Goal: Use online tool/utility

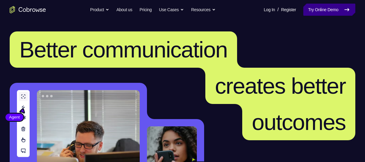
click at [313, 8] on link "Try Online Demo" at bounding box center [329, 10] width 52 height 12
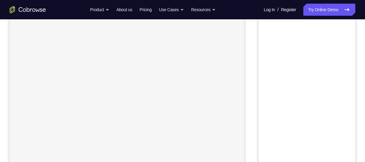
scroll to position [28, 0]
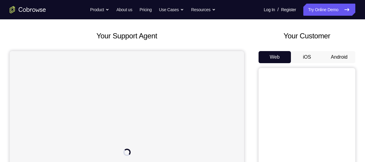
click at [339, 56] on button "Android" at bounding box center [339, 57] width 32 height 12
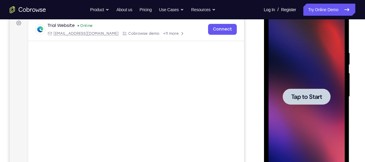
scroll to position [0, 0]
click at [308, 98] on span "Tap to Start" at bounding box center [306, 97] width 31 height 6
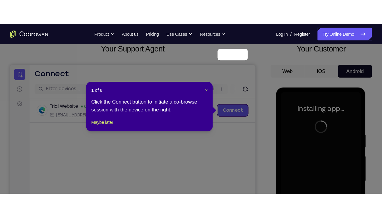
scroll to position [40, 0]
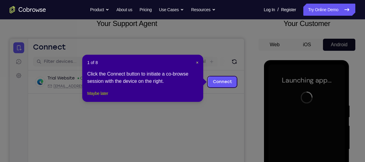
click at [97, 97] on button "Maybe later" at bounding box center [97, 93] width 21 height 7
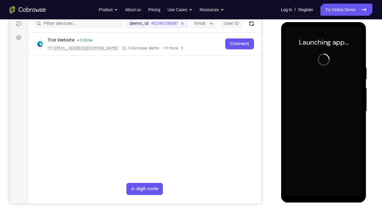
scroll to position [78, 0]
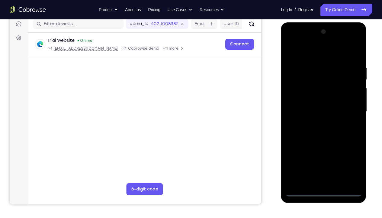
click at [322, 162] on div at bounding box center [324, 111] width 76 height 169
click at [351, 162] on div at bounding box center [324, 111] width 76 height 169
click at [350, 41] on div at bounding box center [324, 111] width 76 height 169
click at [298, 41] on div at bounding box center [324, 111] width 76 height 169
click at [297, 95] on div at bounding box center [324, 111] width 76 height 169
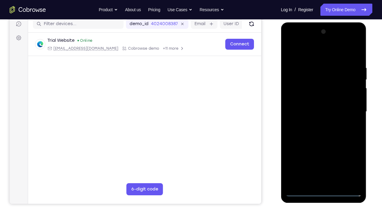
click at [310, 112] on div at bounding box center [324, 111] width 76 height 169
click at [317, 103] on div at bounding box center [324, 111] width 76 height 169
click at [326, 114] on div at bounding box center [324, 111] width 76 height 169
click at [333, 162] on div at bounding box center [324, 111] width 76 height 169
click at [356, 41] on div at bounding box center [324, 111] width 76 height 169
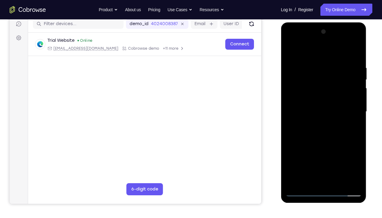
click at [339, 157] on div at bounding box center [324, 111] width 76 height 169
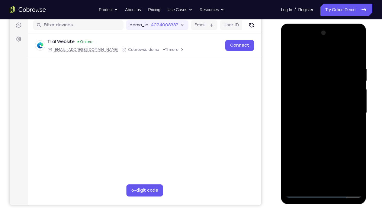
click at [333, 124] on div at bounding box center [324, 112] width 76 height 169
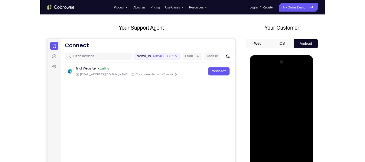
scroll to position [67, 0]
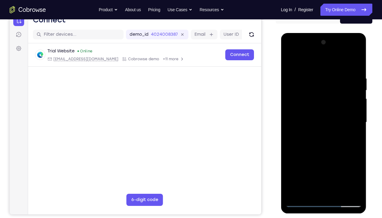
click at [324, 162] on div at bounding box center [324, 121] width 76 height 169
click at [349, 162] on div at bounding box center [324, 121] width 76 height 169
click at [350, 162] on div at bounding box center [324, 121] width 76 height 169
click at [304, 162] on div at bounding box center [324, 121] width 76 height 169
click at [328, 162] on div at bounding box center [324, 121] width 76 height 169
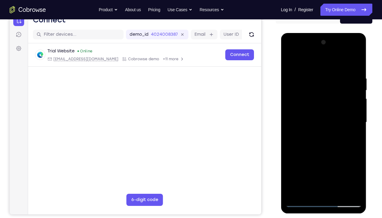
click at [322, 162] on div at bounding box center [324, 121] width 76 height 169
click at [305, 68] on div at bounding box center [324, 121] width 76 height 169
click at [294, 61] on div at bounding box center [324, 121] width 76 height 169
drag, startPoint x: 332, startPoint y: 148, endPoint x: 325, endPoint y: 73, distance: 75.3
click at [325, 73] on div at bounding box center [324, 121] width 76 height 169
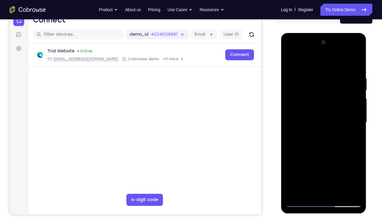
click at [356, 52] on div at bounding box center [324, 121] width 76 height 169
drag, startPoint x: 340, startPoint y: 165, endPoint x: 342, endPoint y: 68, distance: 97.1
click at [342, 68] on div at bounding box center [324, 121] width 76 height 169
click at [358, 50] on div at bounding box center [324, 121] width 76 height 169
click at [356, 51] on div at bounding box center [324, 121] width 76 height 169
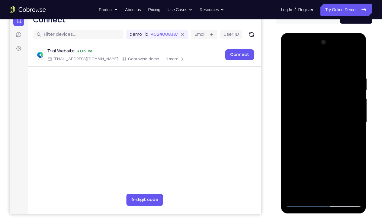
click at [358, 51] on div at bounding box center [324, 121] width 76 height 169
click at [258, 129] on div "Your Support Agent Your Customer Web iOS Android" at bounding box center [191, 102] width 363 height 223
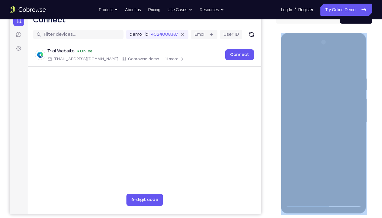
click at [258, 129] on div "Your Support Agent Your Customer Web iOS Android" at bounding box center [191, 102] width 363 height 223
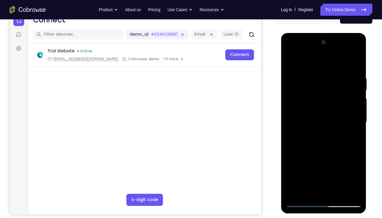
click at [358, 51] on div at bounding box center [324, 121] width 76 height 169
click at [338, 162] on div at bounding box center [324, 121] width 76 height 169
drag, startPoint x: 335, startPoint y: 144, endPoint x: 332, endPoint y: 67, distance: 76.9
click at [332, 67] on div at bounding box center [324, 121] width 76 height 169
drag, startPoint x: 314, startPoint y: 134, endPoint x: 401, endPoint y: 153, distance: 89.1
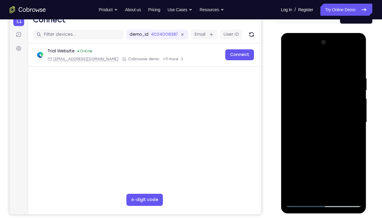
click at [365, 153] on html "Online web based iOS Simulators and Android Emulators. Run iPhone, iPad, Mobile…" at bounding box center [324, 123] width 86 height 181
drag, startPoint x: 301, startPoint y: 122, endPoint x: 369, endPoint y: 130, distance: 68.7
click at [365, 130] on html "Online web based iOS Simulators and Android Emulators. Run iPhone, iPad, Mobile…" at bounding box center [324, 123] width 86 height 181
drag, startPoint x: 321, startPoint y: 125, endPoint x: 257, endPoint y: 121, distance: 64.0
click at [281, 121] on html "Online web based iOS Simulators and Android Emulators. Run iPhone, iPad, Mobile…" at bounding box center [324, 123] width 86 height 181
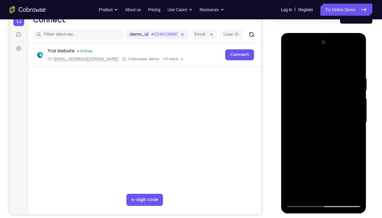
drag, startPoint x: 332, startPoint y: 115, endPoint x: 338, endPoint y: 43, distance: 72.8
click at [338, 43] on div at bounding box center [324, 121] width 76 height 169
click at [350, 50] on div at bounding box center [324, 121] width 76 height 169
click at [305, 75] on div at bounding box center [324, 121] width 76 height 169
click at [356, 53] on div at bounding box center [324, 121] width 76 height 169
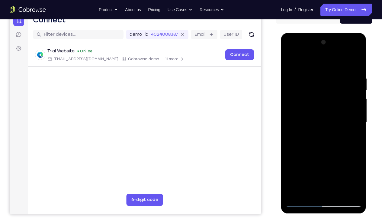
click at [338, 162] on div at bounding box center [324, 121] width 76 height 169
click at [317, 70] on div at bounding box center [324, 121] width 76 height 169
click at [330, 121] on div at bounding box center [324, 121] width 76 height 169
click at [290, 60] on div at bounding box center [324, 121] width 76 height 169
click at [317, 69] on div at bounding box center [324, 121] width 76 height 169
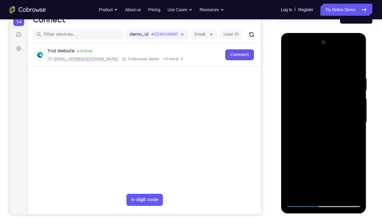
click at [357, 51] on div at bounding box center [324, 121] width 76 height 169
click at [333, 162] on div at bounding box center [324, 121] width 76 height 169
click at [352, 58] on div at bounding box center [324, 121] width 76 height 169
click at [343, 87] on div at bounding box center [324, 121] width 76 height 169
click at [346, 66] on div at bounding box center [324, 121] width 76 height 169
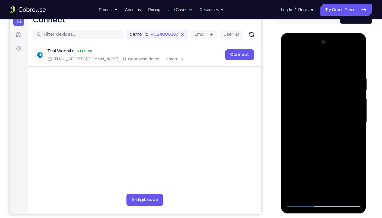
click at [343, 162] on div at bounding box center [324, 121] width 76 height 169
click at [346, 162] on div at bounding box center [324, 121] width 76 height 169
click at [345, 140] on div at bounding box center [324, 121] width 76 height 169
click at [326, 140] on div at bounding box center [324, 121] width 76 height 169
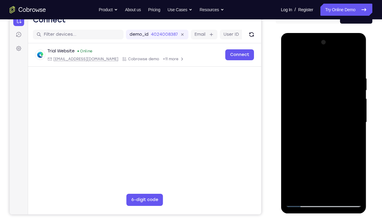
click at [323, 138] on div at bounding box center [324, 121] width 76 height 169
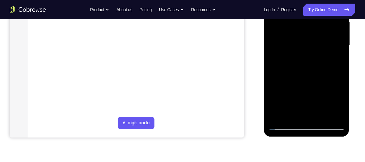
scroll to position [112, 0]
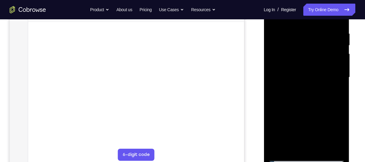
click at [283, 156] on div at bounding box center [306, 77] width 76 height 169
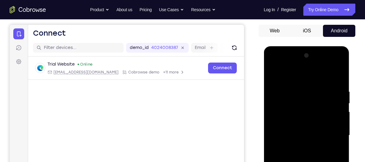
scroll to position [102, 0]
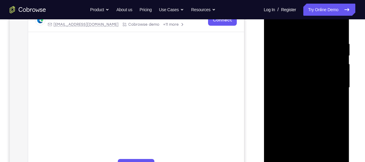
drag, startPoint x: 321, startPoint y: 113, endPoint x: 314, endPoint y: 38, distance: 74.8
click at [314, 38] on div at bounding box center [306, 87] width 76 height 169
drag, startPoint x: 319, startPoint y: 135, endPoint x: 320, endPoint y: 61, distance: 73.5
click at [320, 61] on div at bounding box center [306, 87] width 76 height 169
drag, startPoint x: 330, startPoint y: 125, endPoint x: 322, endPoint y: 33, distance: 92.6
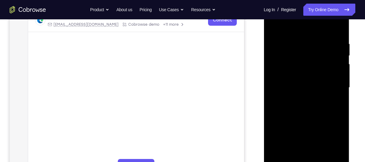
click at [322, 33] on div at bounding box center [306, 87] width 76 height 169
drag, startPoint x: 323, startPoint y: 126, endPoint x: 314, endPoint y: 29, distance: 97.8
click at [314, 29] on div at bounding box center [306, 87] width 76 height 169
drag, startPoint x: 319, startPoint y: 130, endPoint x: 317, endPoint y: 50, distance: 79.9
click at [317, 50] on div at bounding box center [306, 87] width 76 height 169
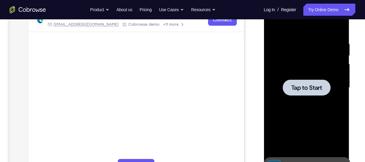
drag, startPoint x: 321, startPoint y: 116, endPoint x: 321, endPoint y: 63, distance: 53.8
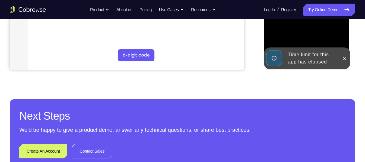
scroll to position [241, 0]
